Goal: Navigation & Orientation: Find specific page/section

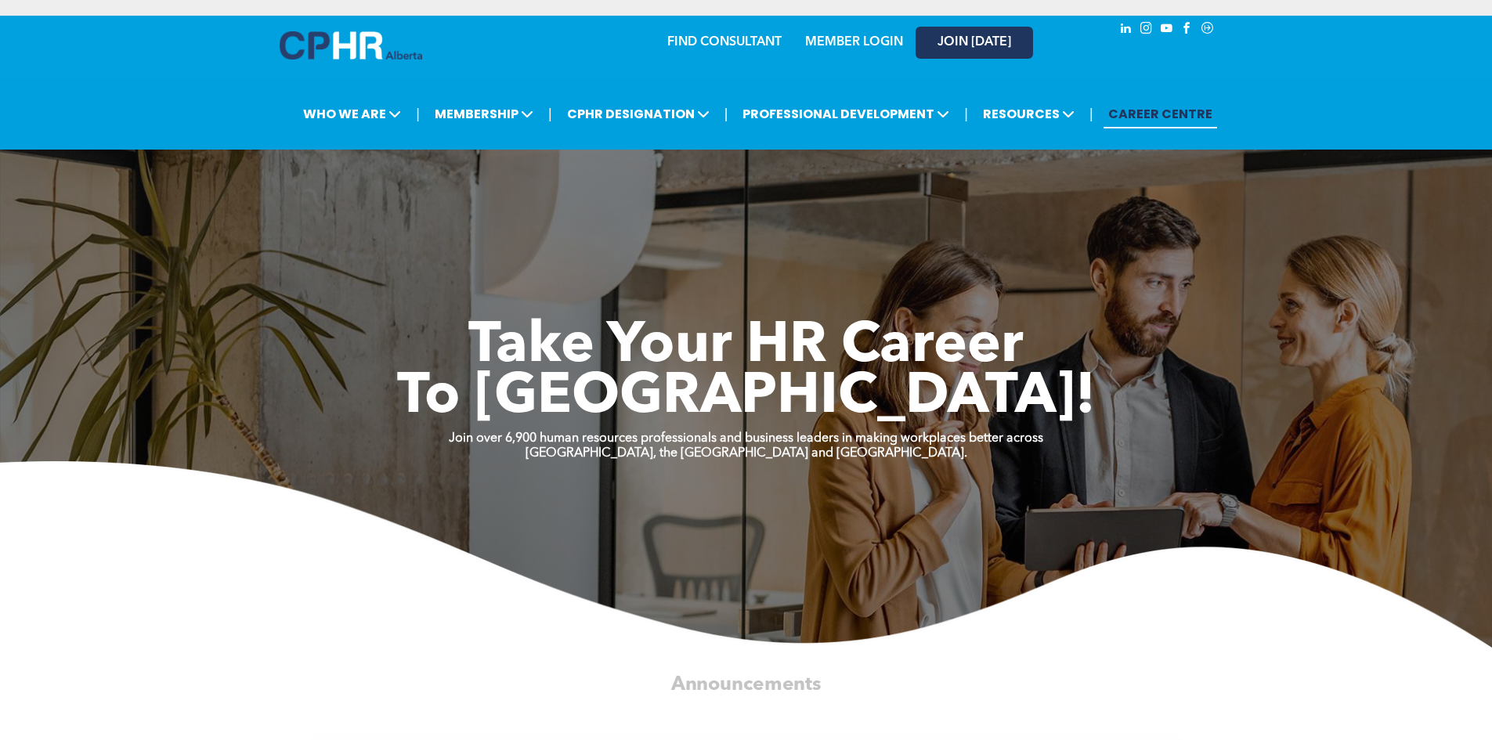
click at [944, 45] on span "JOIN [DATE]" at bounding box center [975, 42] width 74 height 15
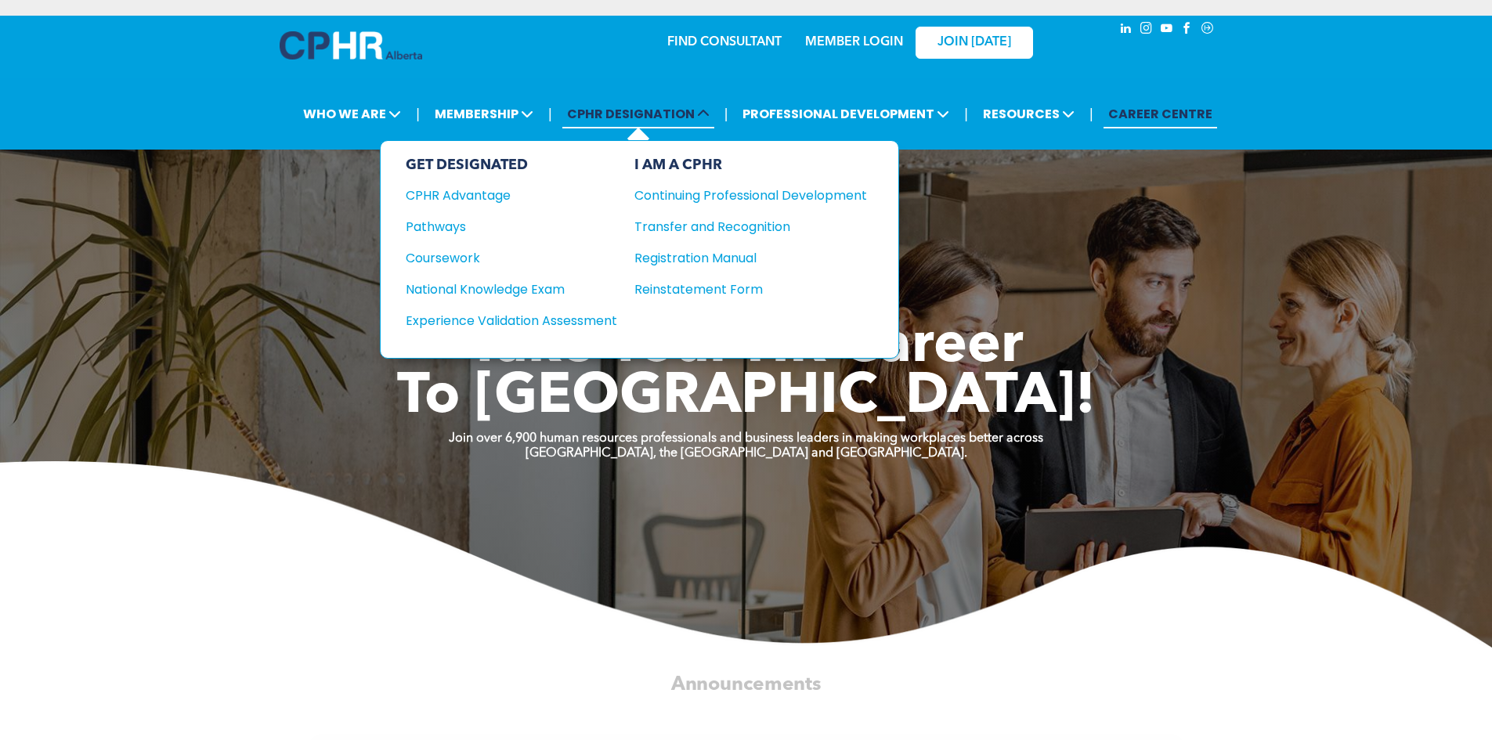
click at [581, 110] on span "CPHR DESIGNATION" at bounding box center [638, 113] width 152 height 29
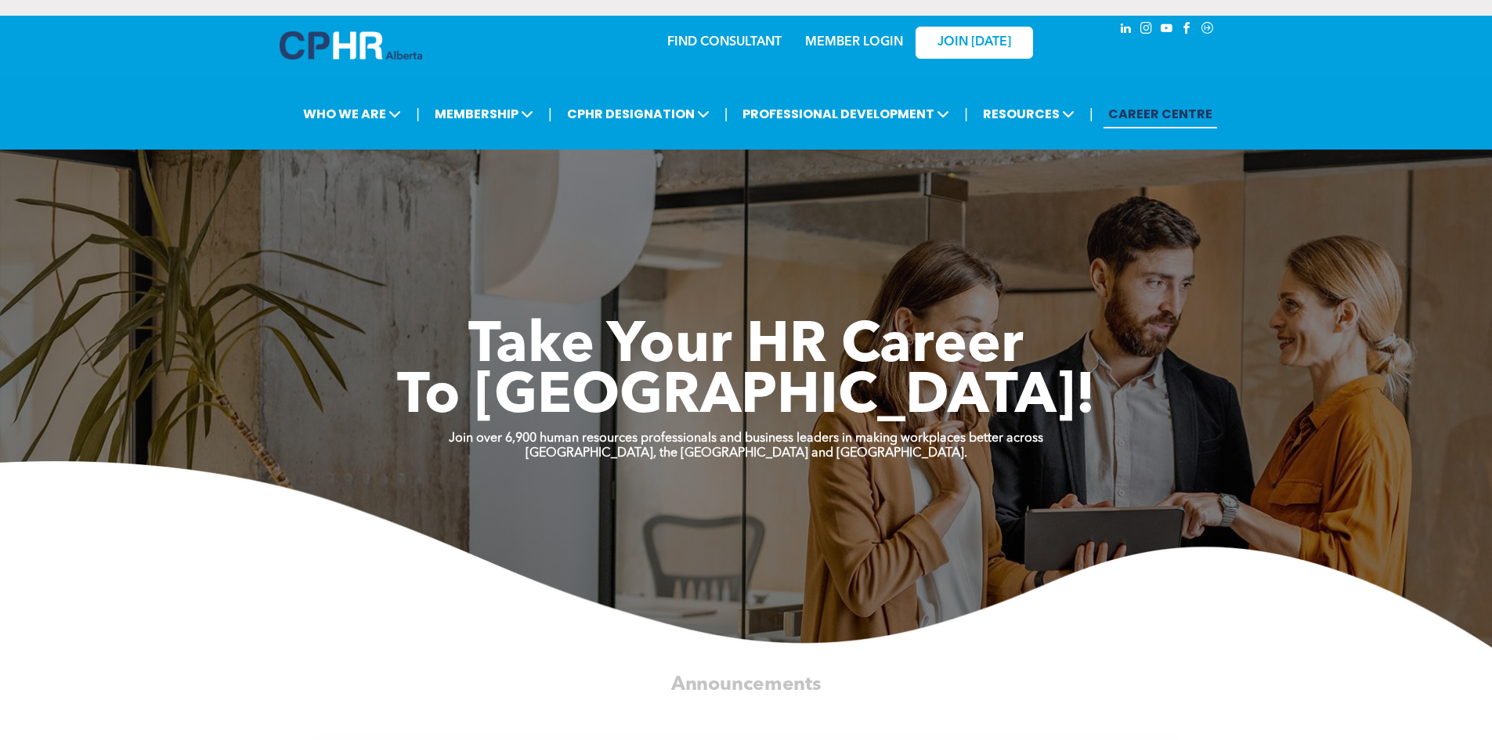
click at [856, 50] on div "MEMBER LOGIN" at bounding box center [854, 37] width 102 height 28
click at [855, 43] on link "MEMBER LOGIN" at bounding box center [854, 42] width 98 height 13
click at [988, 21] on div "JOIN [DATE]" at bounding box center [964, 41] width 144 height 49
click at [981, 60] on div "JOIN [DATE]" at bounding box center [964, 41] width 144 height 49
click at [984, 31] on link "JOIN [DATE]" at bounding box center [974, 43] width 117 height 32
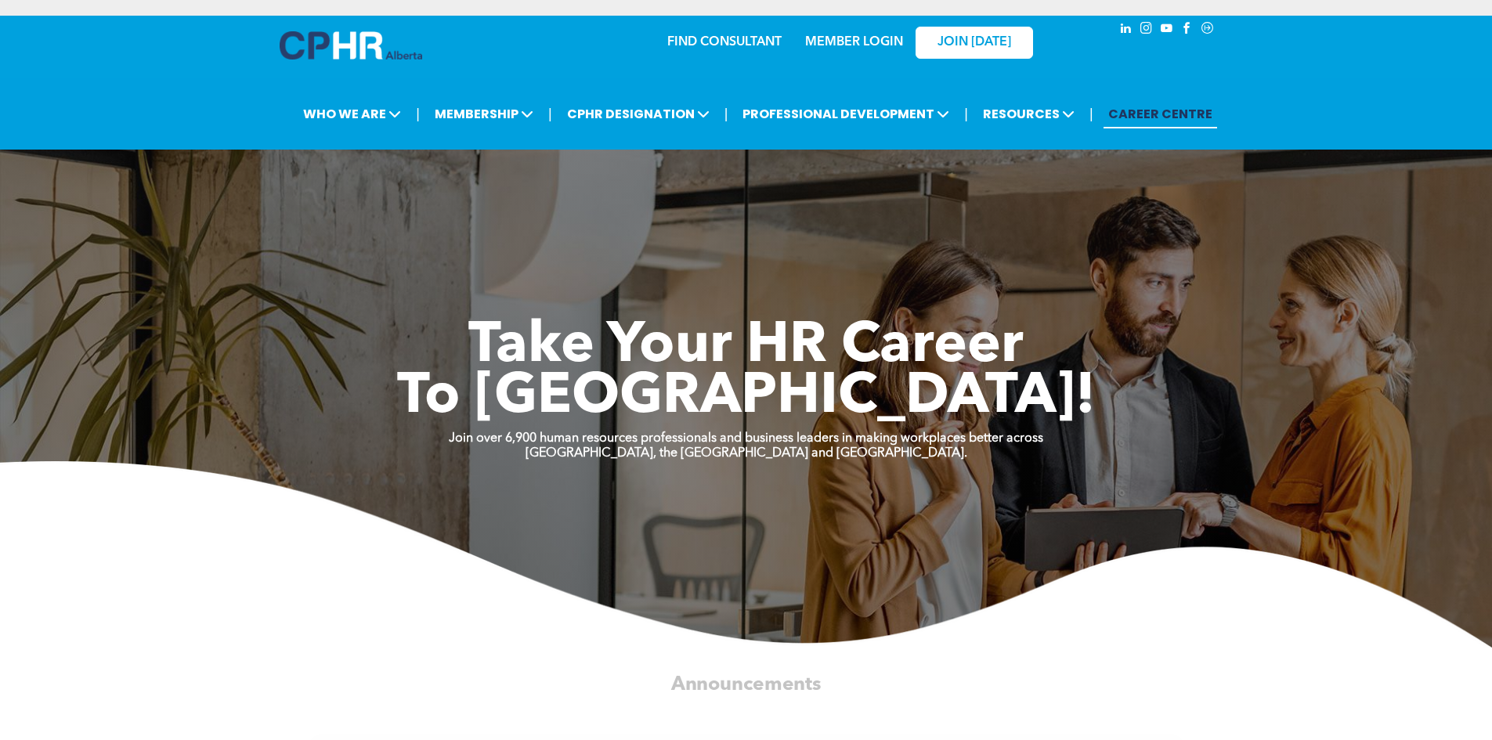
click at [872, 51] on div "MEMBER LOGIN" at bounding box center [854, 37] width 102 height 28
click at [862, 38] on link "MEMBER LOGIN" at bounding box center [854, 42] width 98 height 13
